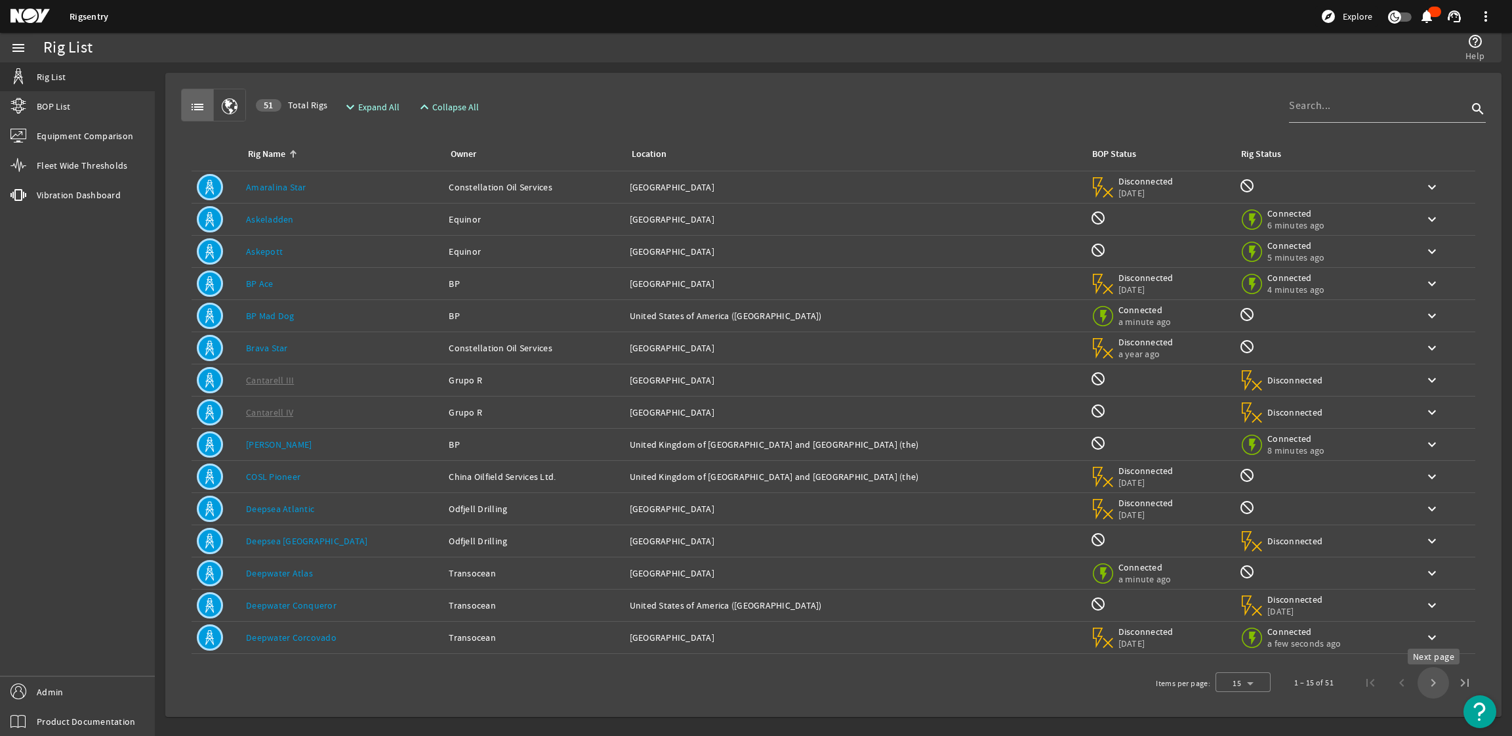
click at [1437, 682] on span "Next page" at bounding box center [1433, 682] width 31 height 31
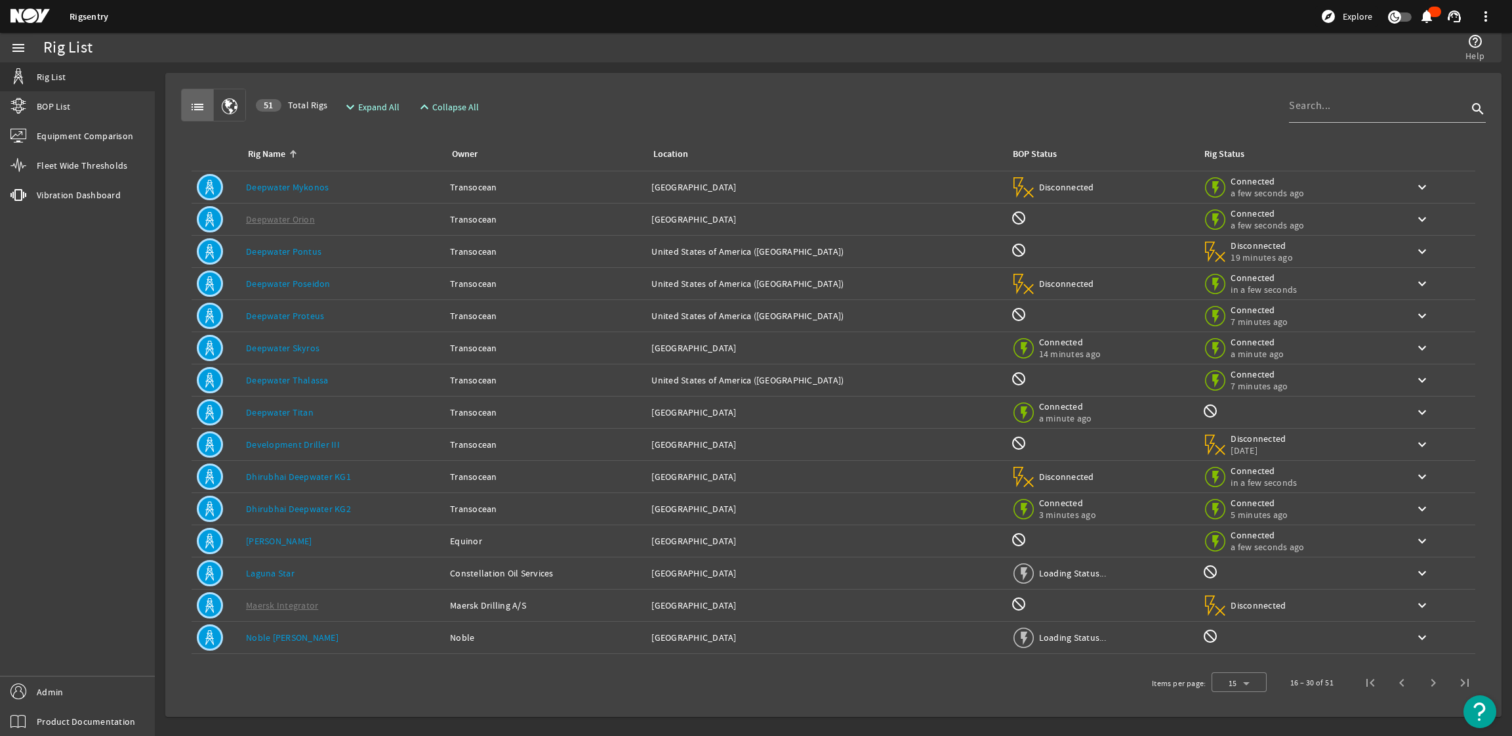
click at [1438, 682] on span "Next page" at bounding box center [1433, 682] width 31 height 31
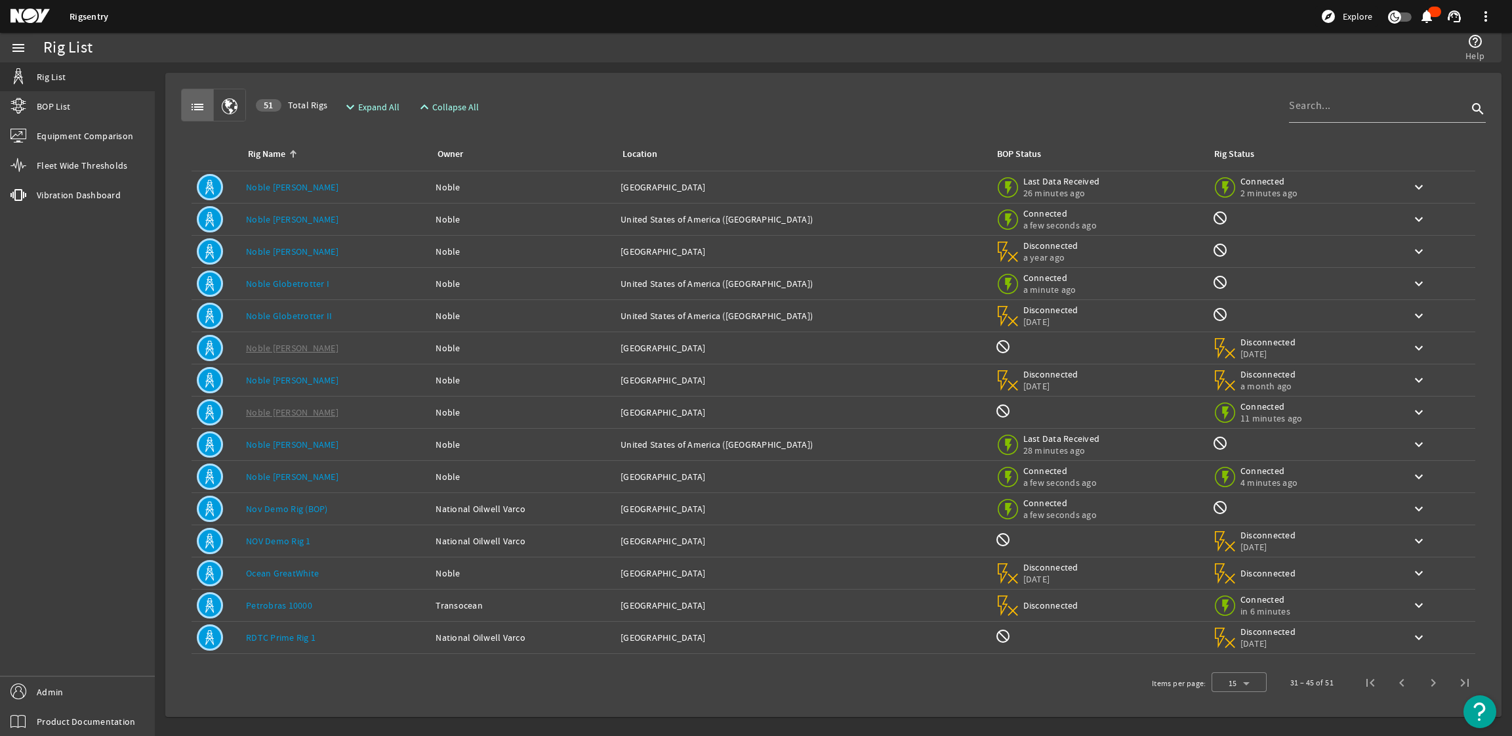
click at [364, 181] on div "Rig Name: [PERSON_NAME] [PERSON_NAME]" at bounding box center [335, 186] width 179 height 13
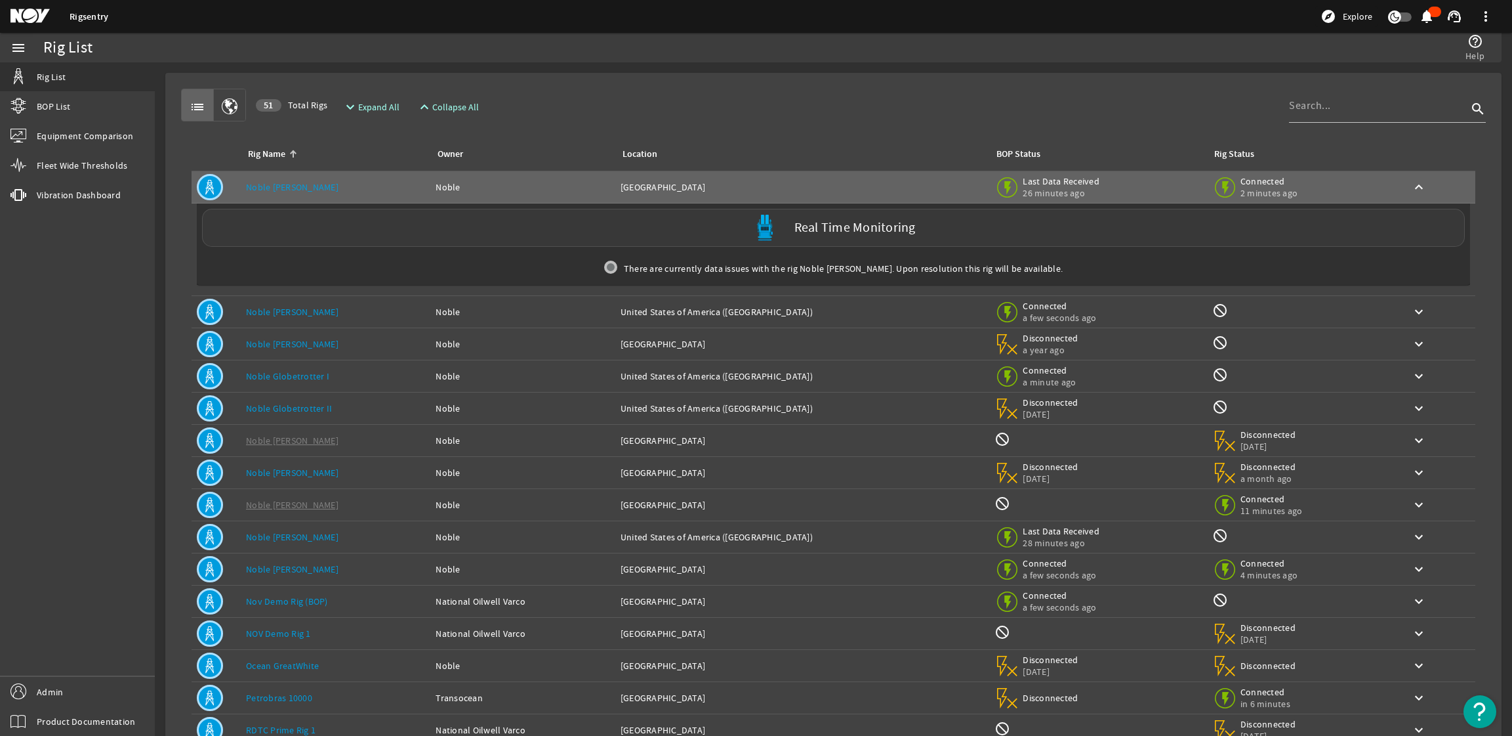
click at [372, 225] on div "Real Time Monitoring" at bounding box center [833, 228] width 1263 height 38
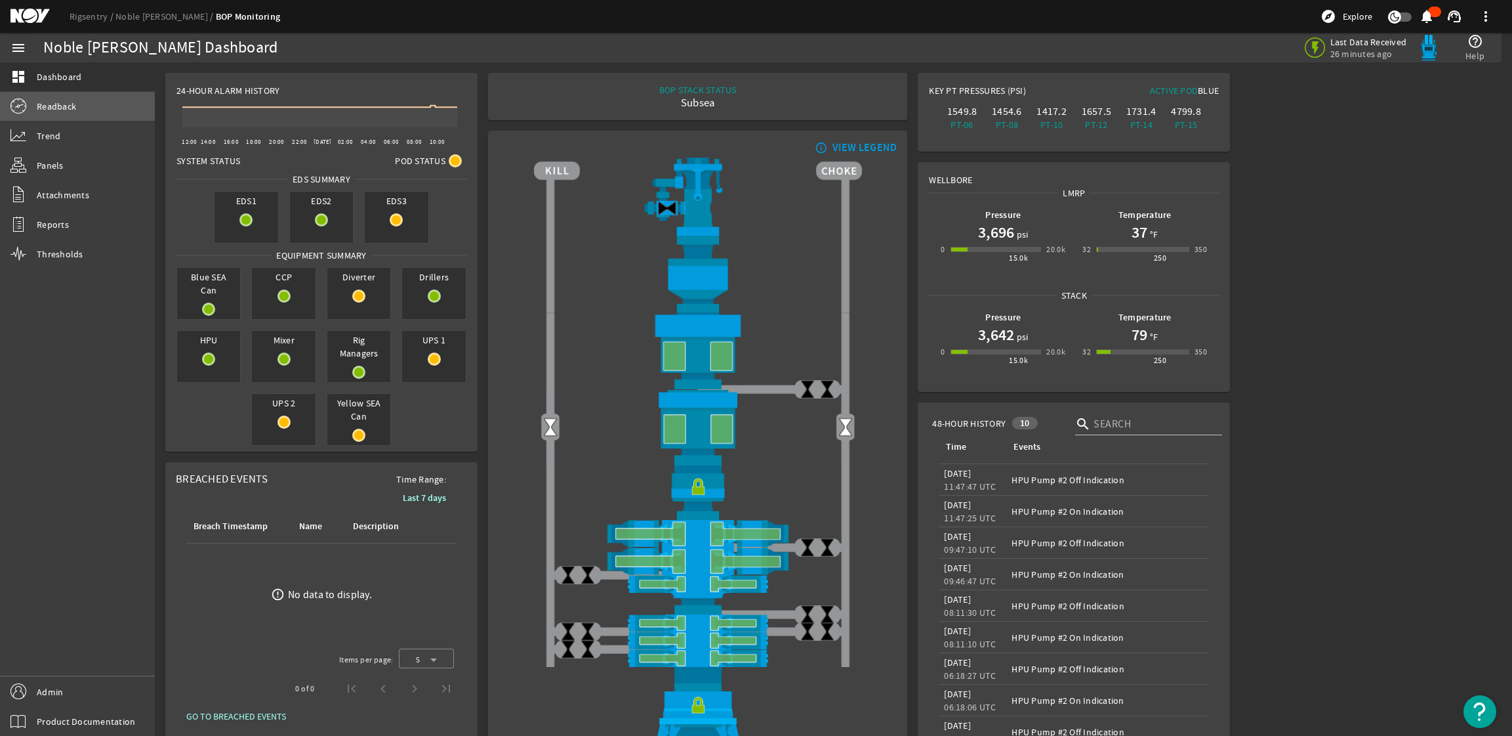
click at [96, 109] on link "Readback" at bounding box center [77, 106] width 155 height 29
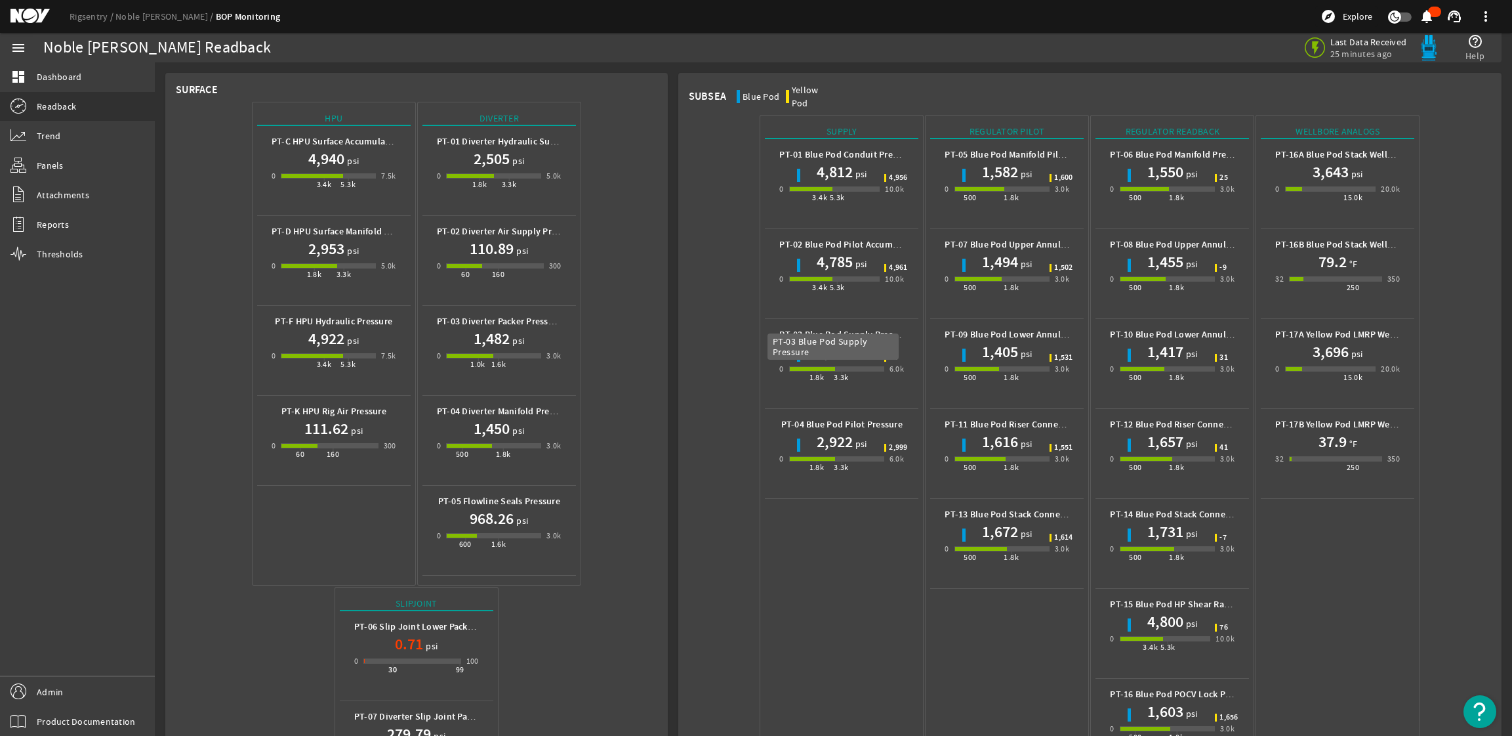
click at [825, 328] on b "PT-03 Blue Pod Supply Pressure" at bounding box center [845, 334] width 131 height 12
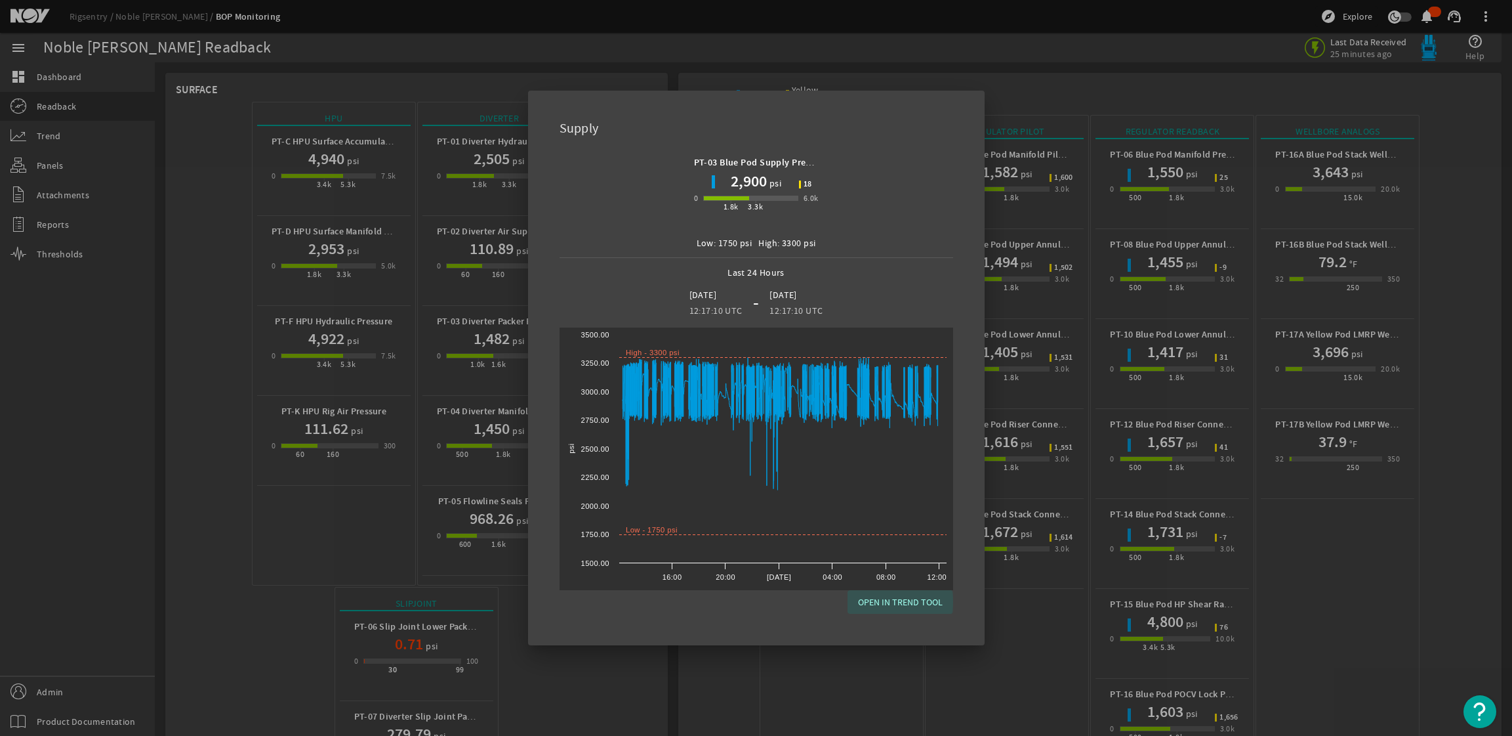
click at [892, 602] on span "OPEN IN TREND TOOL" at bounding box center [900, 602] width 85 height 16
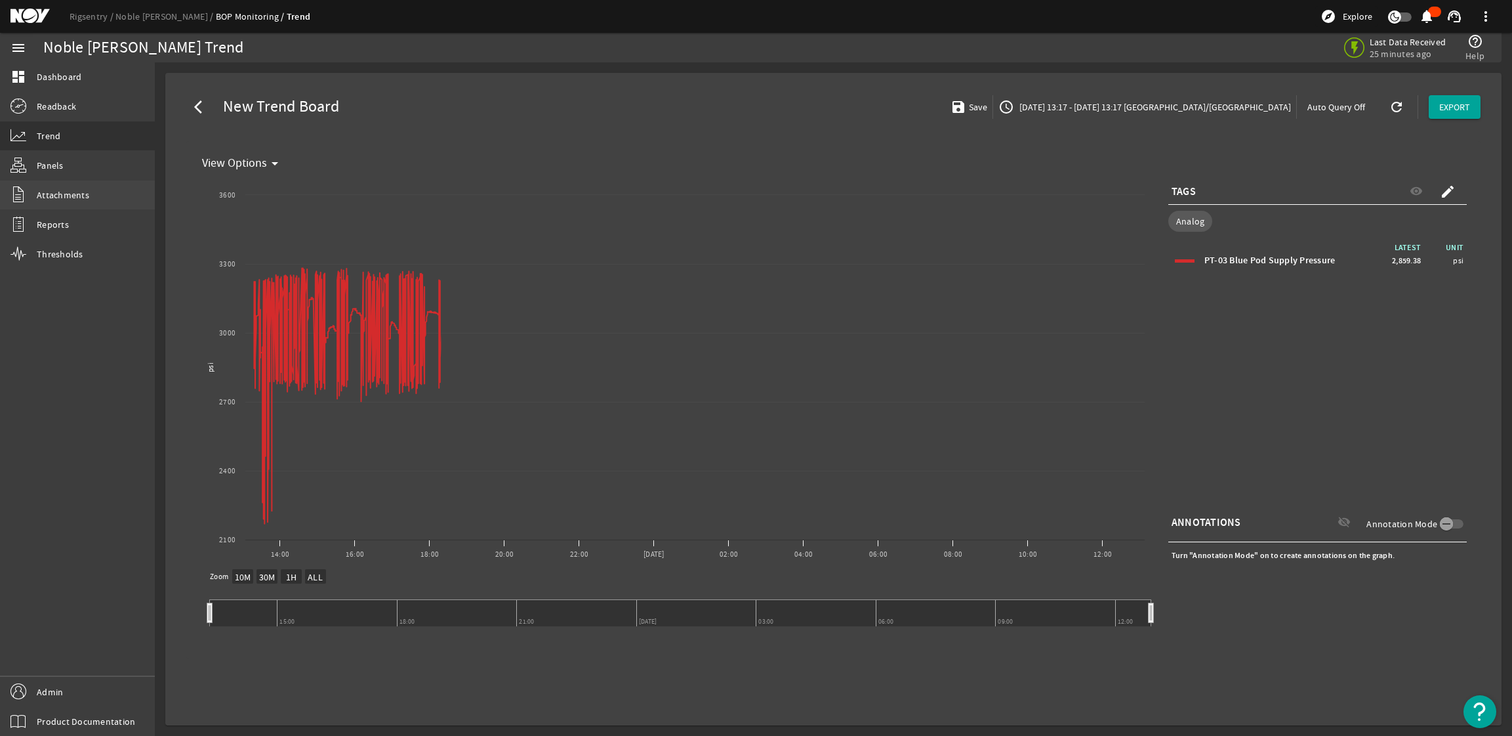
select select "ALL"
